Goal: Transaction & Acquisition: Purchase product/service

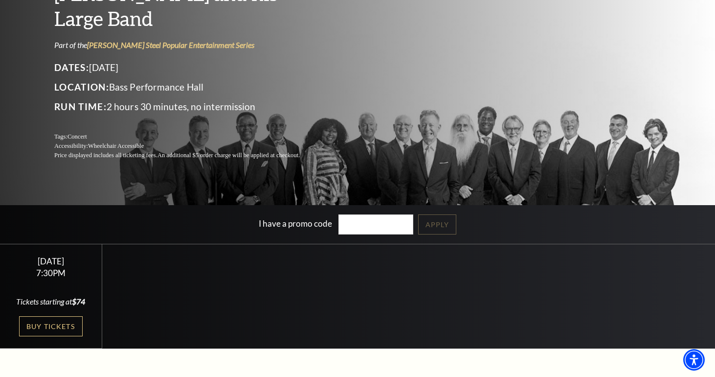
scroll to position [132, 0]
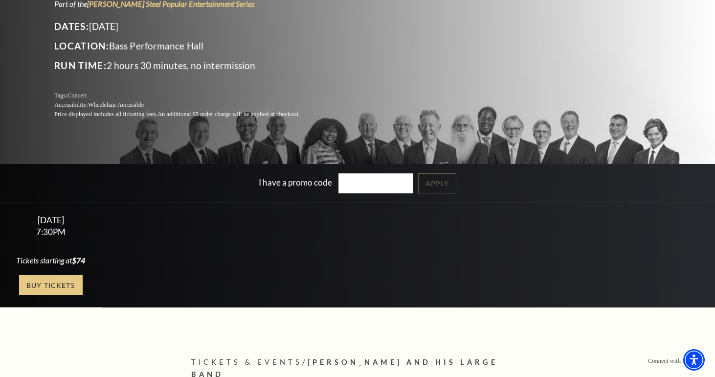
click at [59, 283] on link "Buy Tickets" at bounding box center [51, 285] width 64 height 20
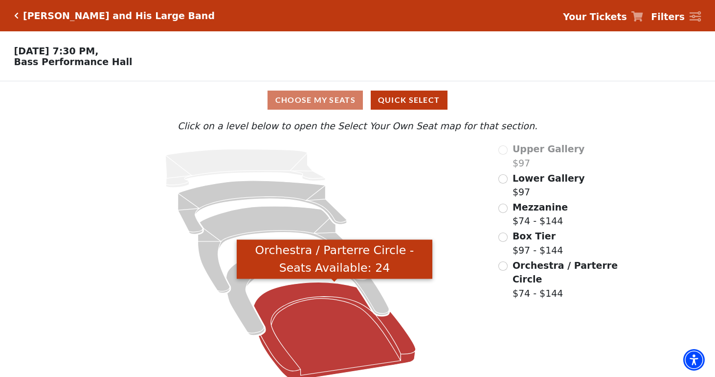
click at [335, 296] on icon "Orchestra / Parterre Circle - Seats Available: 24" at bounding box center [335, 331] width 162 height 98
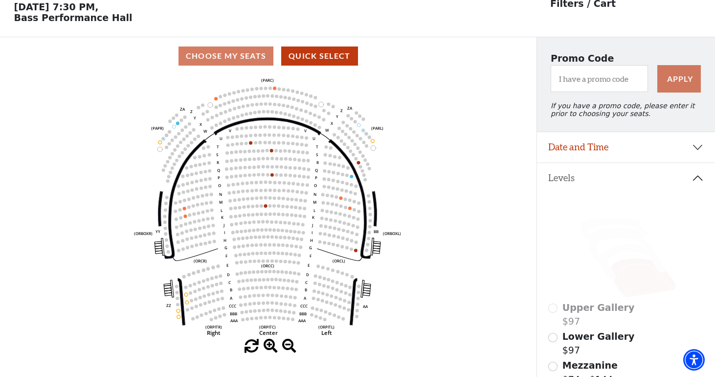
scroll to position [45, 0]
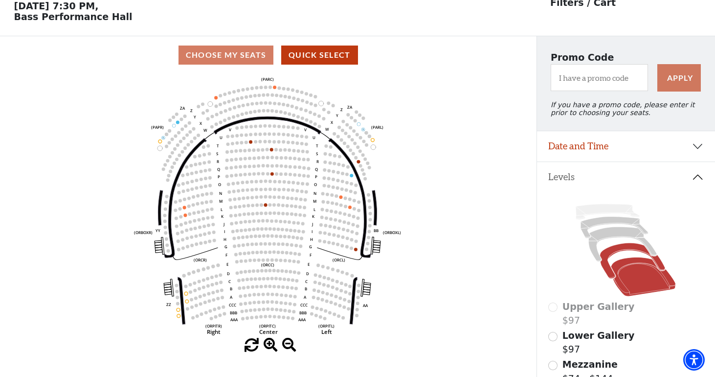
click at [619, 250] on icon at bounding box center [632, 261] width 65 height 36
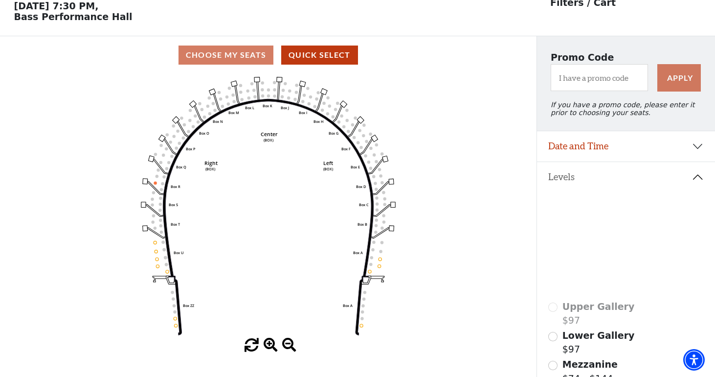
click at [614, 235] on icon at bounding box center [623, 244] width 68 height 35
